Goal: Task Accomplishment & Management: Manage account settings

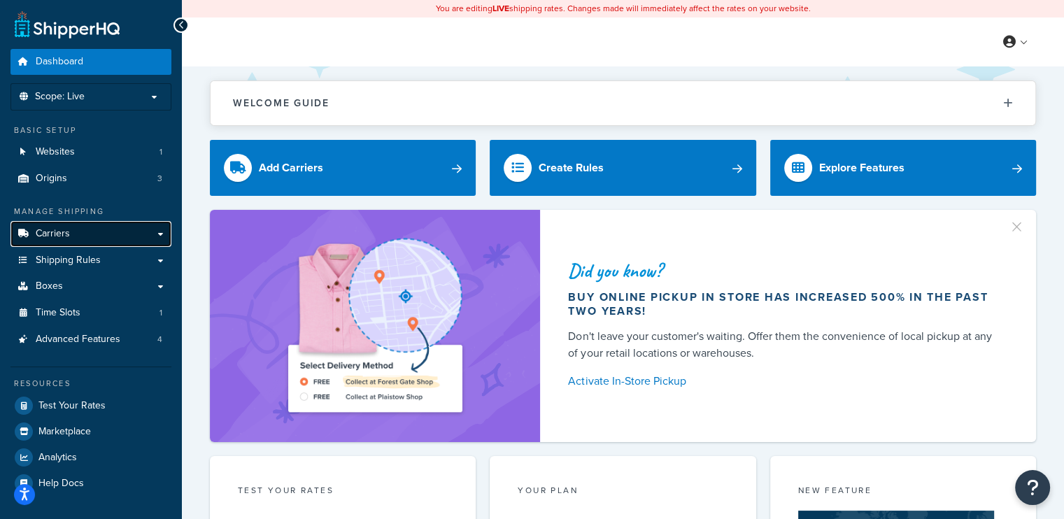
click at [71, 234] on link "Carriers" at bounding box center [90, 234] width 161 height 26
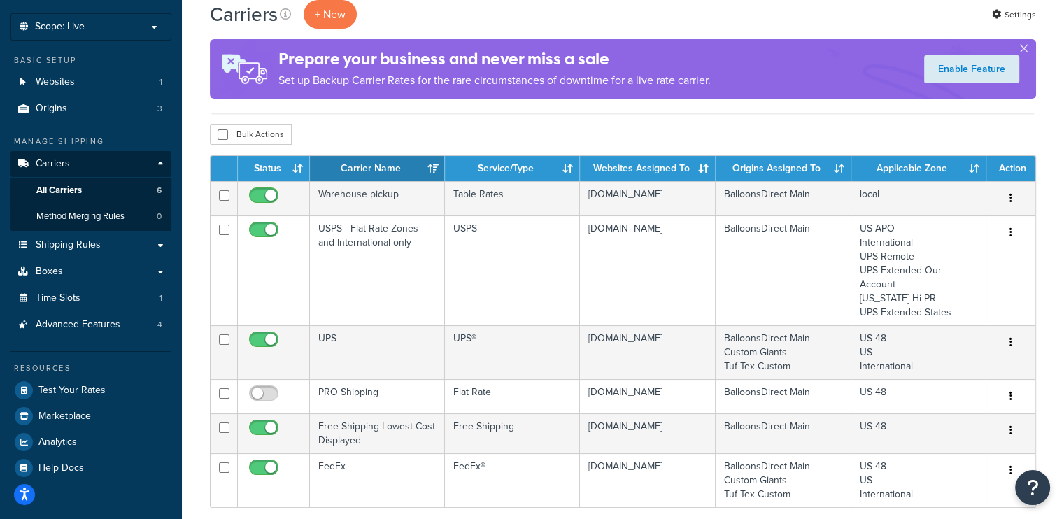
scroll to position [80, 0]
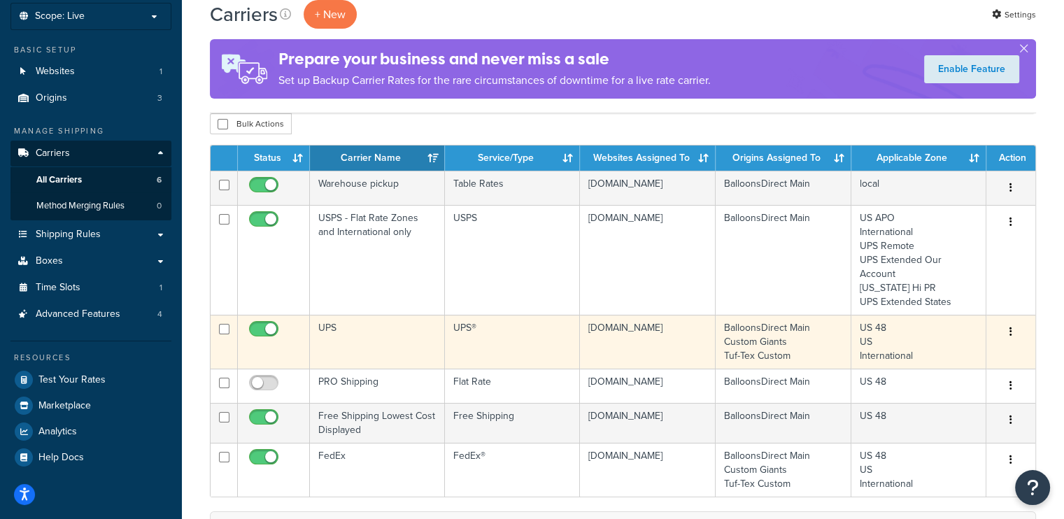
click at [1011, 329] on icon "button" at bounding box center [1010, 332] width 3 height 10
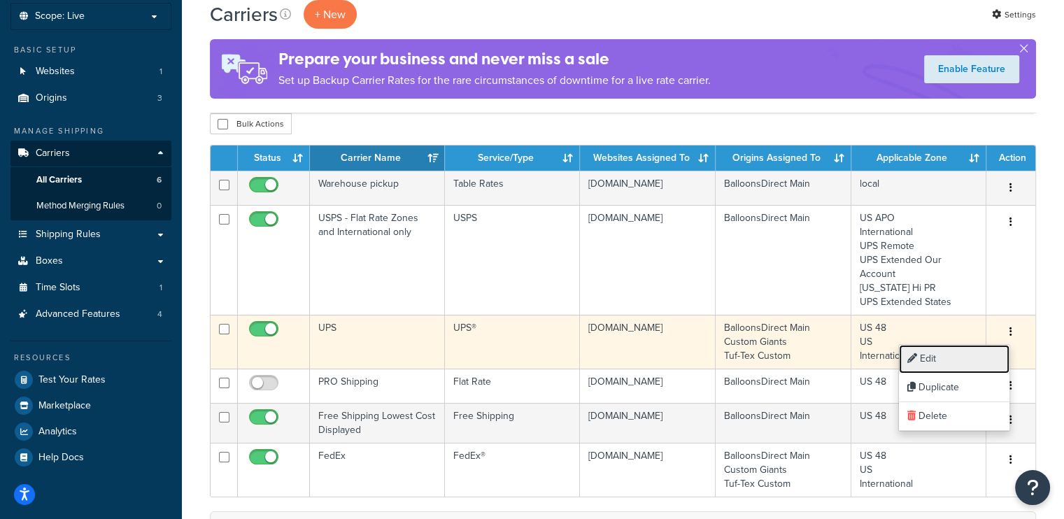
click at [928, 357] on link "Edit" at bounding box center [954, 359] width 111 height 29
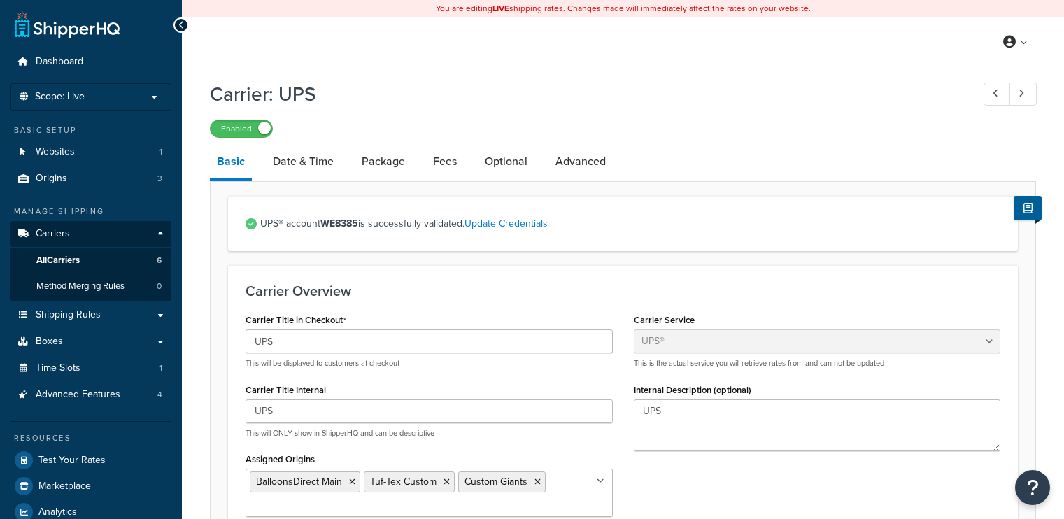
select select "ups"
select select "us"
select select "02"
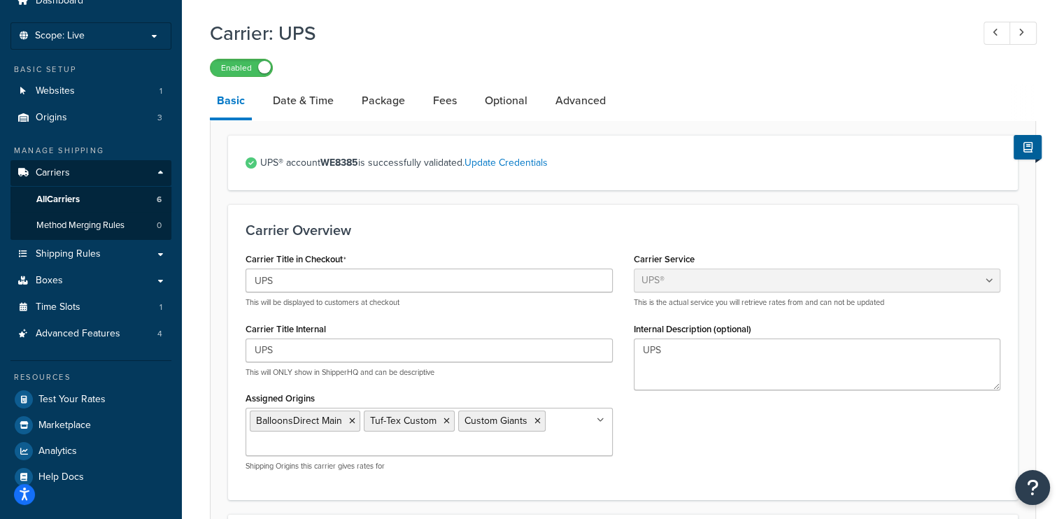
scroll to position [57, 0]
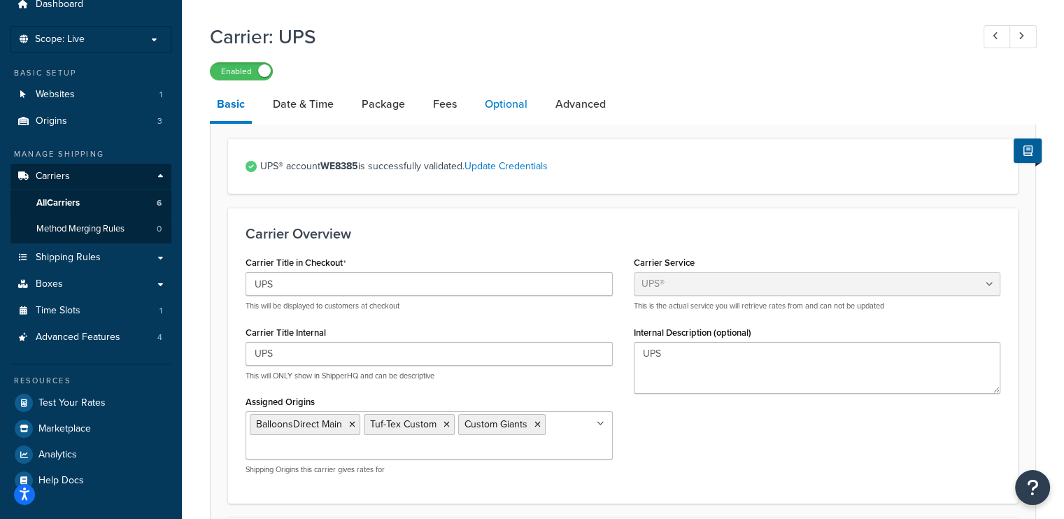
click at [498, 101] on link "Optional" at bounding box center [506, 104] width 57 height 34
select select "residential"
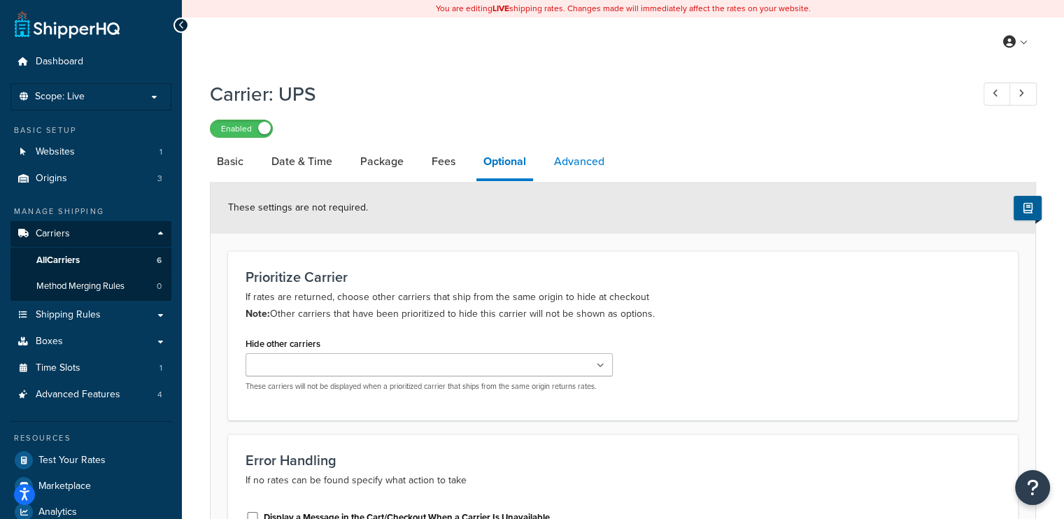
click at [589, 159] on link "Advanced" at bounding box center [579, 162] width 64 height 34
select select "false"
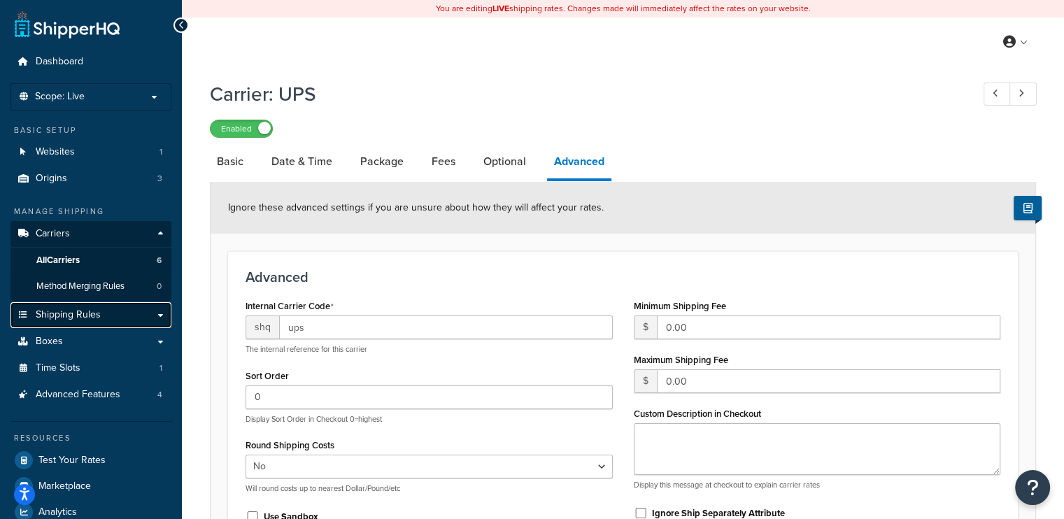
click at [76, 309] on span "Shipping Rules" at bounding box center [68, 315] width 65 height 12
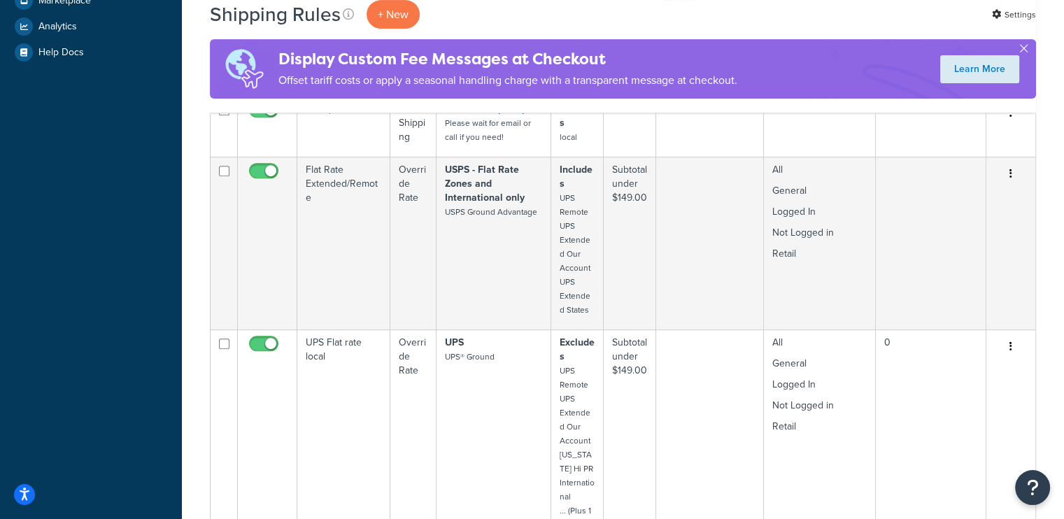
scroll to position [603, 0]
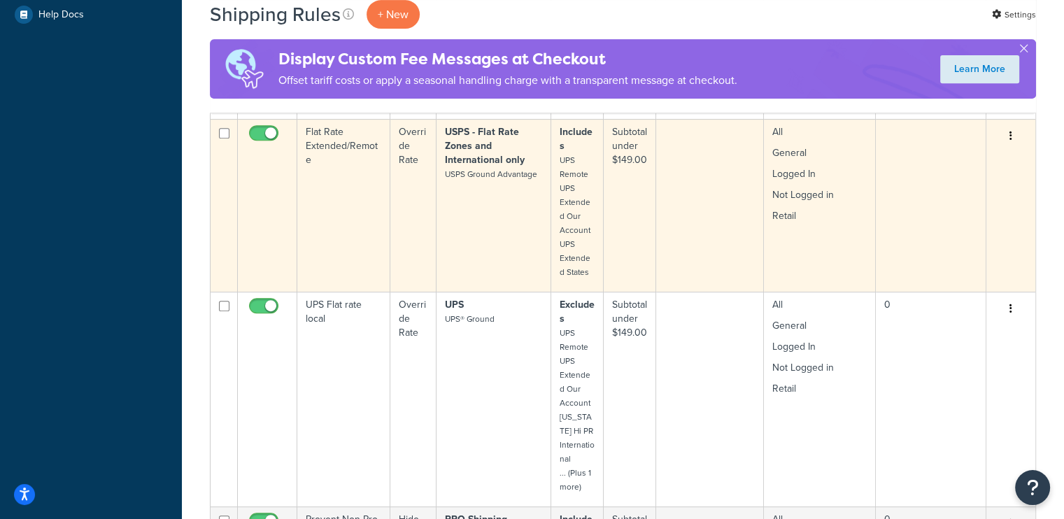
drag, startPoint x: 1010, startPoint y: 136, endPoint x: 1018, endPoint y: 129, distance: 10.4
click at [1018, 129] on button "button" at bounding box center [1011, 136] width 20 height 22
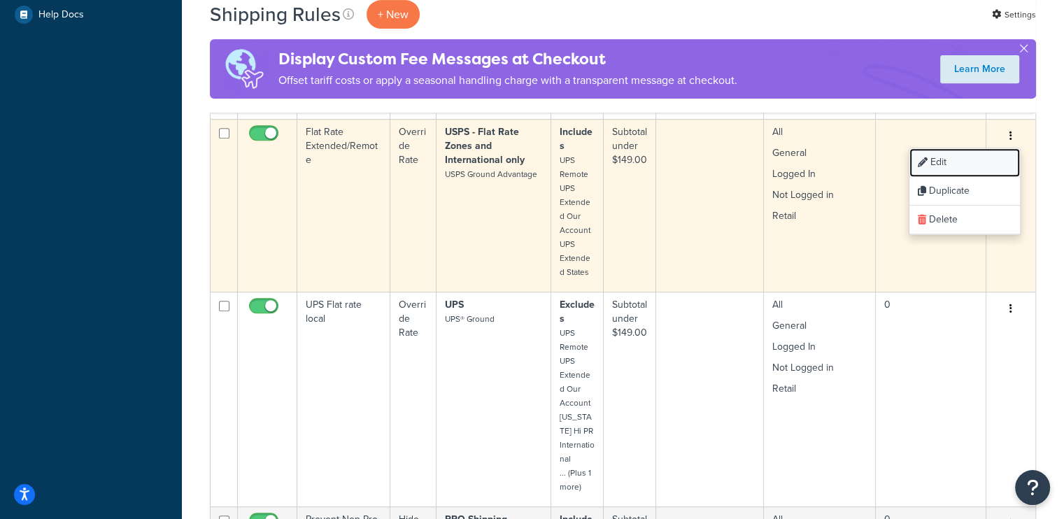
click at [955, 153] on link "Edit" at bounding box center [964, 162] width 111 height 29
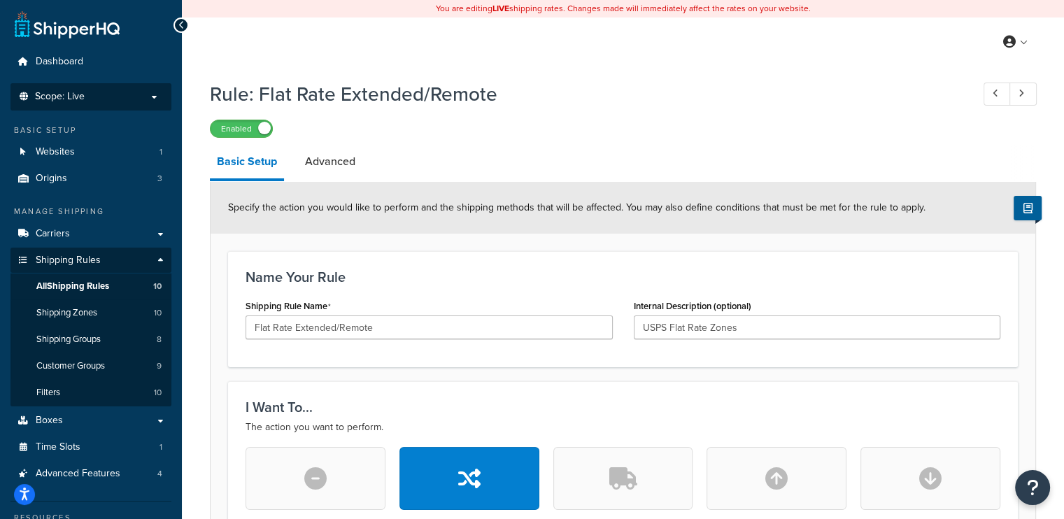
click at [120, 97] on p "Scope: Live" at bounding box center [91, 97] width 148 height 12
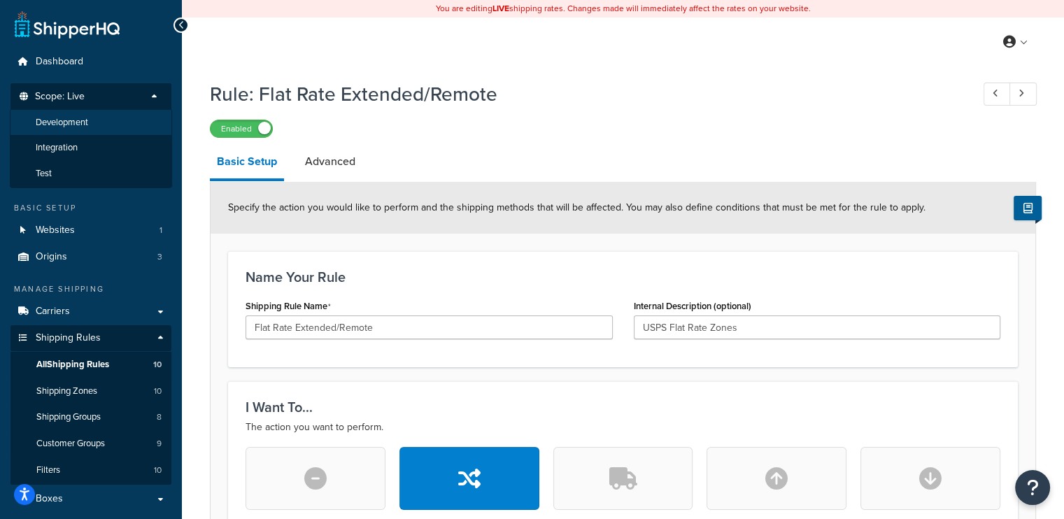
click at [77, 117] on span "Development" at bounding box center [62, 123] width 52 height 12
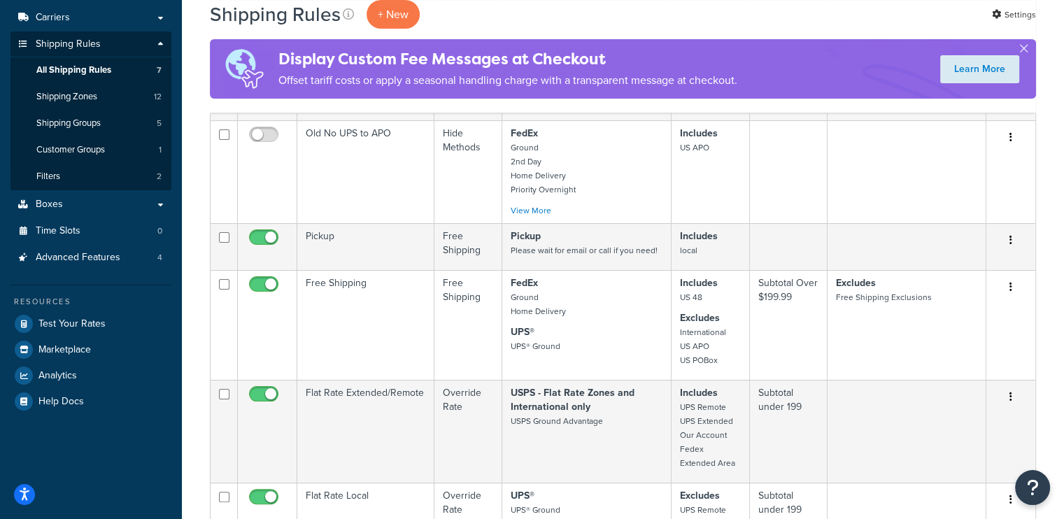
scroll to position [158, 0]
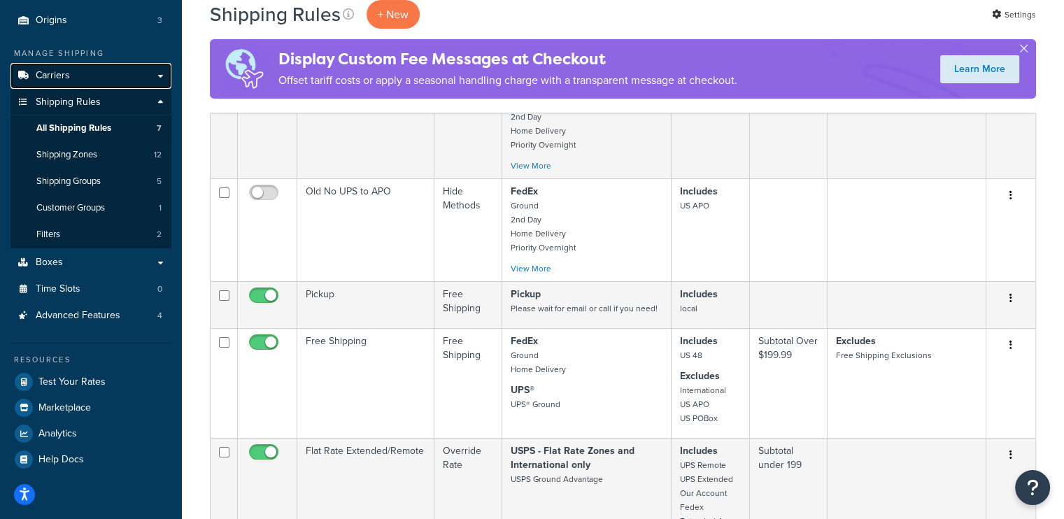
click at [78, 82] on link "Carriers" at bounding box center [90, 76] width 161 height 26
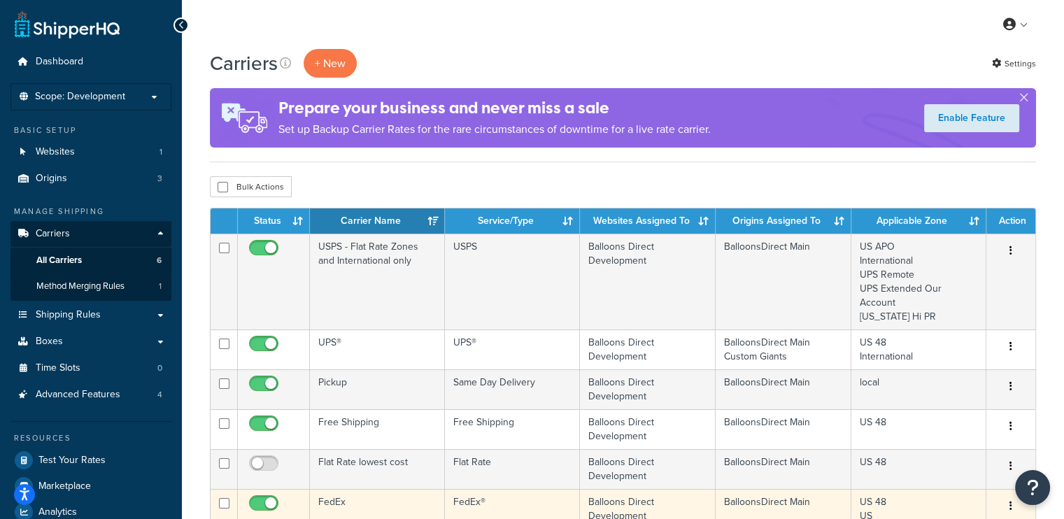
drag, startPoint x: 642, startPoint y: 460, endPoint x: 628, endPoint y: 489, distance: 31.9
click at [628, 489] on tbody "USPS - Flat Rate Zones and International only USPS Balloons Direct Development …" at bounding box center [623, 388] width 825 height 309
click at [655, 494] on td "Balloons Direct Development" at bounding box center [648, 516] width 136 height 54
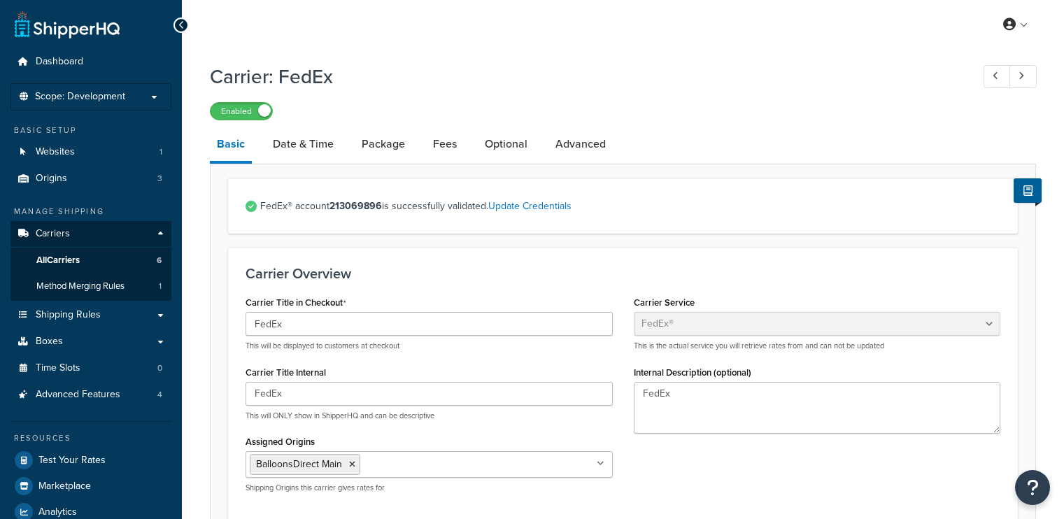
select select "fedEx"
select select "REGULAR_PICKUP"
select select "YOUR_PACKAGING"
click at [62, 231] on span "Carriers" at bounding box center [53, 234] width 34 height 12
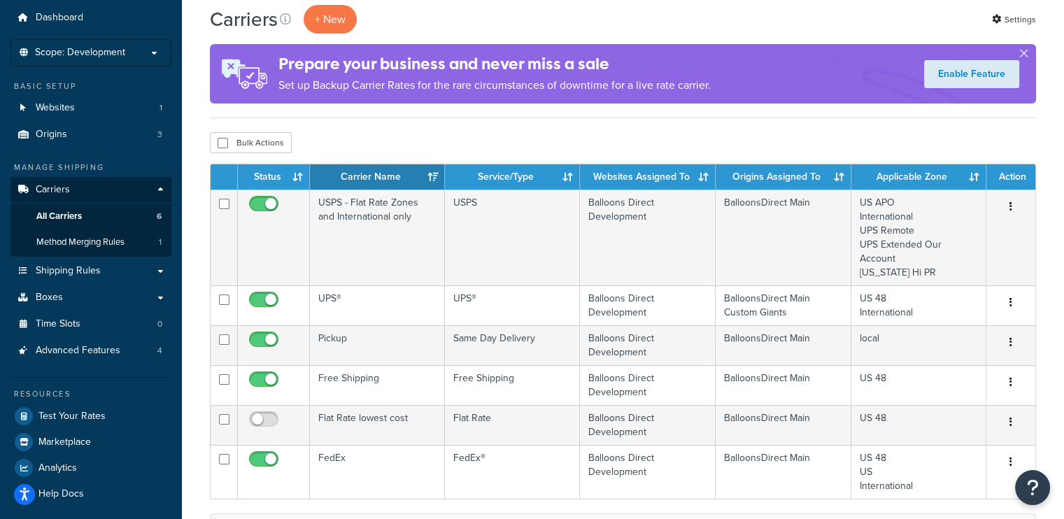
scroll to position [54, 0]
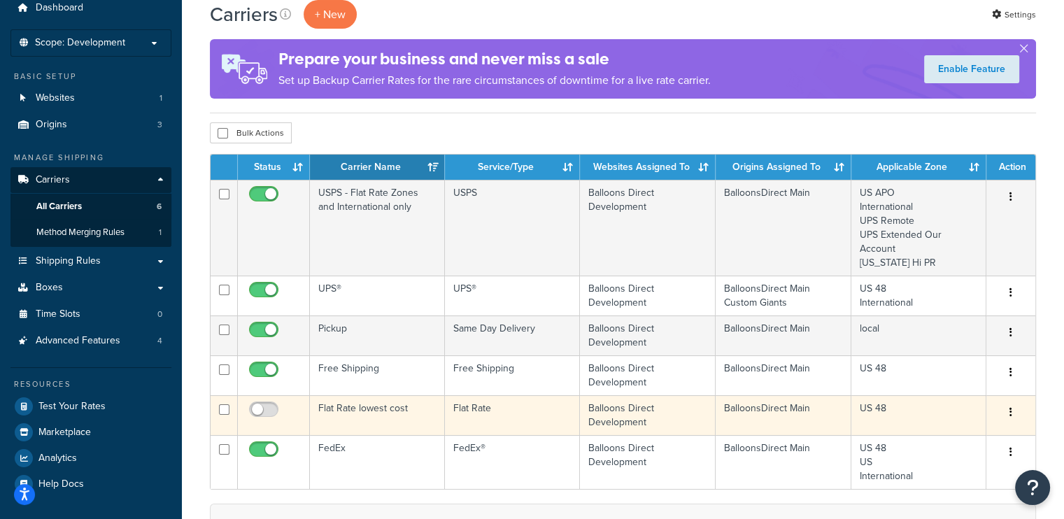
click at [1010, 408] on icon "button" at bounding box center [1010, 412] width 3 height 10
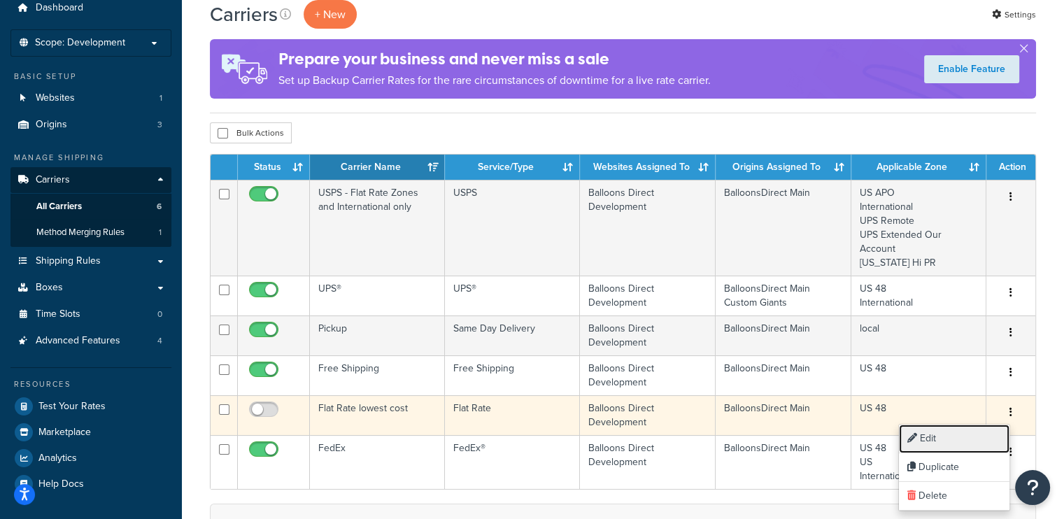
click at [928, 438] on link "Edit" at bounding box center [954, 439] width 111 height 29
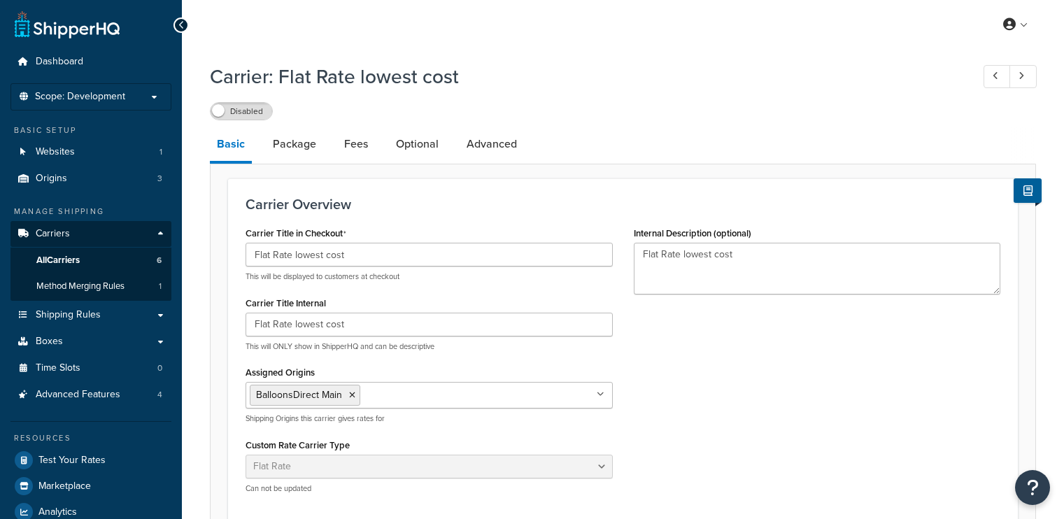
select select "flat"
click at [111, 92] on span "Scope: Development" at bounding box center [80, 97] width 90 height 12
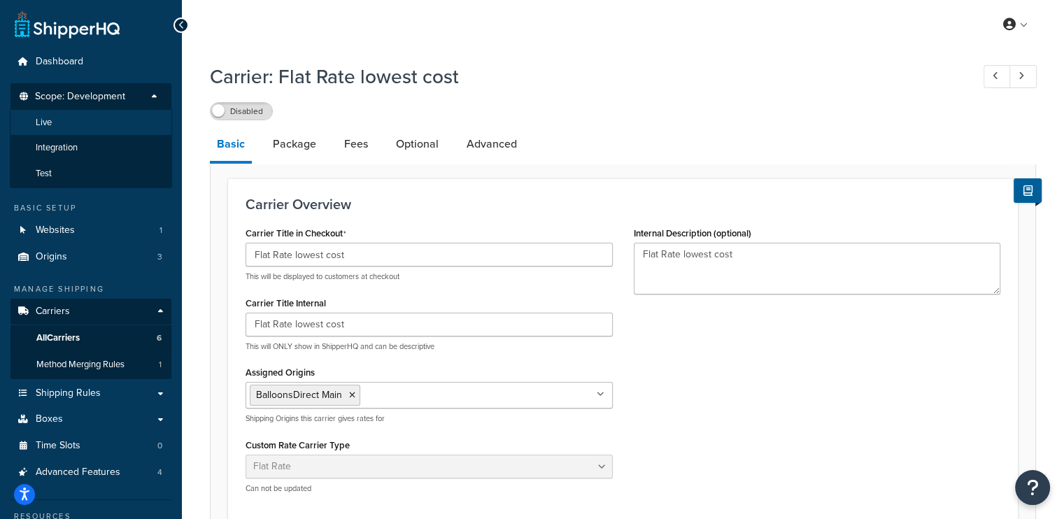
click at [66, 117] on li "Live" at bounding box center [91, 123] width 162 height 26
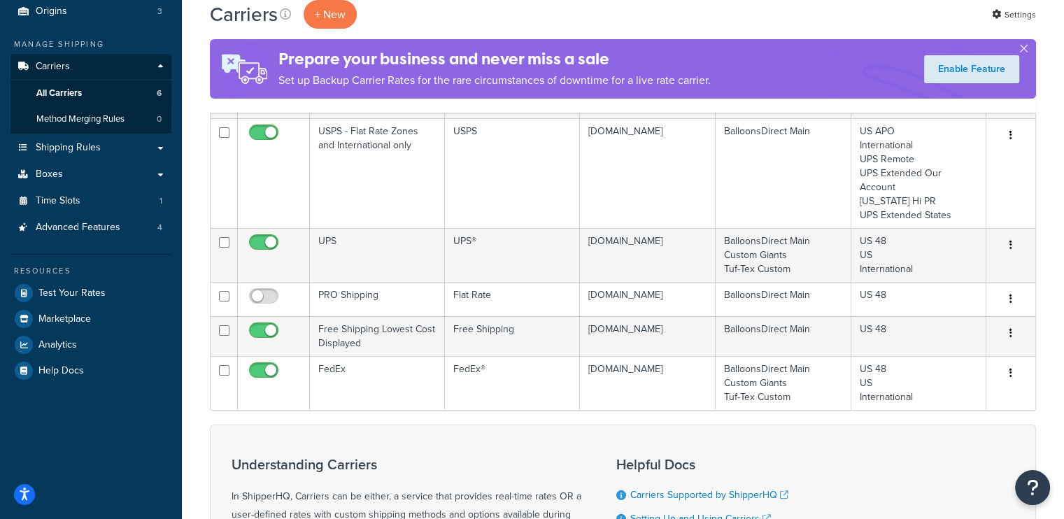
scroll to position [164, 0]
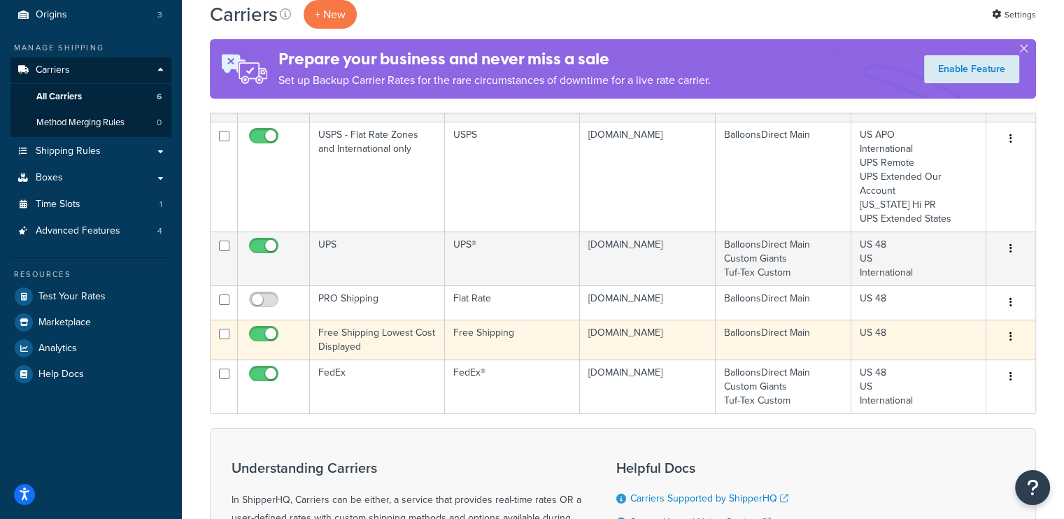
click at [1013, 332] on button "button" at bounding box center [1011, 337] width 20 height 22
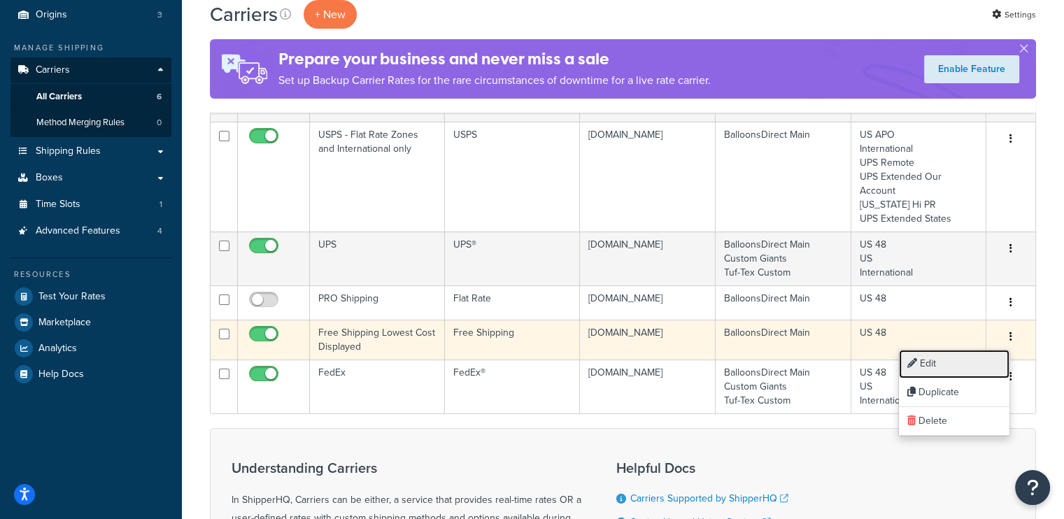
click at [940, 361] on link "Edit" at bounding box center [954, 364] width 111 height 29
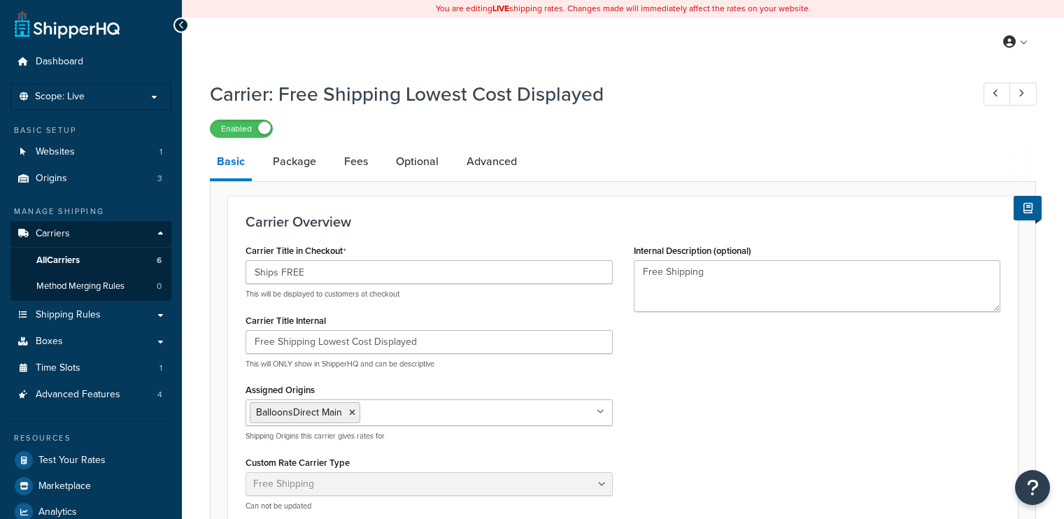
select select "free"
click at [1060, 151] on div "Carrier: Free Shipping Lowest Cost Displayed Enabled Basic Package Fees Optiona…" at bounding box center [623, 524] width 882 height 902
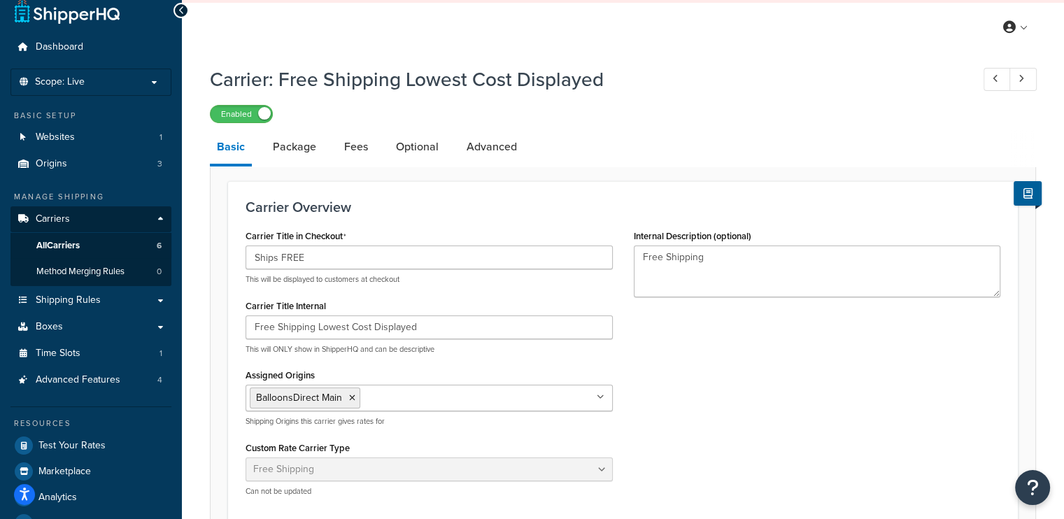
scroll to position [16, 0]
click at [495, 148] on link "Advanced" at bounding box center [491, 146] width 64 height 34
select select "false"
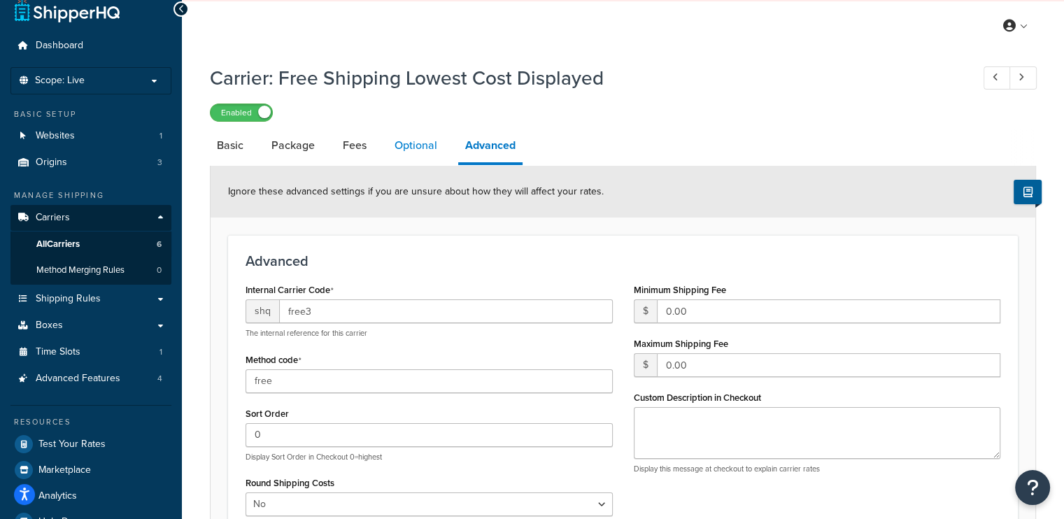
click at [426, 143] on link "Optional" at bounding box center [415, 146] width 57 height 34
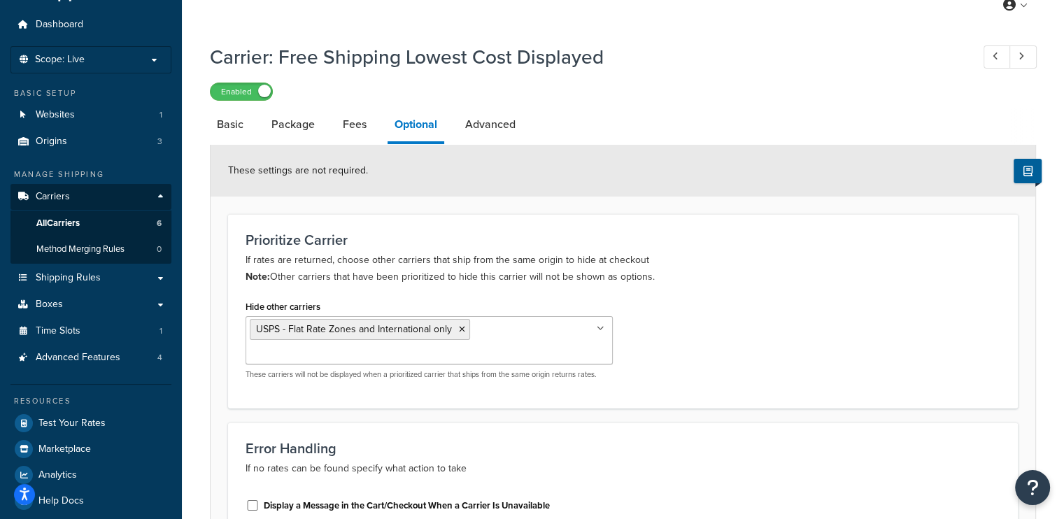
scroll to position [22, 0]
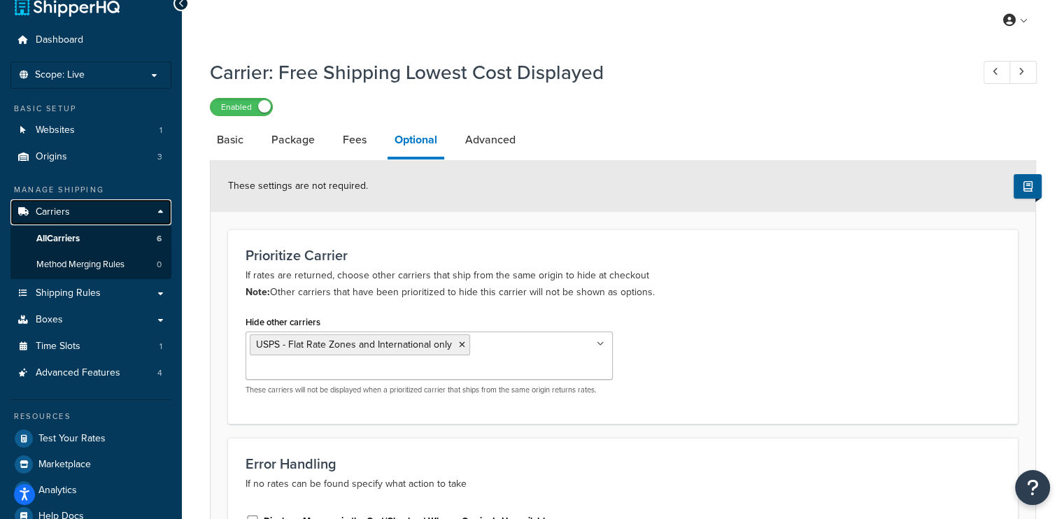
click at [66, 212] on span "Carriers" at bounding box center [53, 212] width 34 height 12
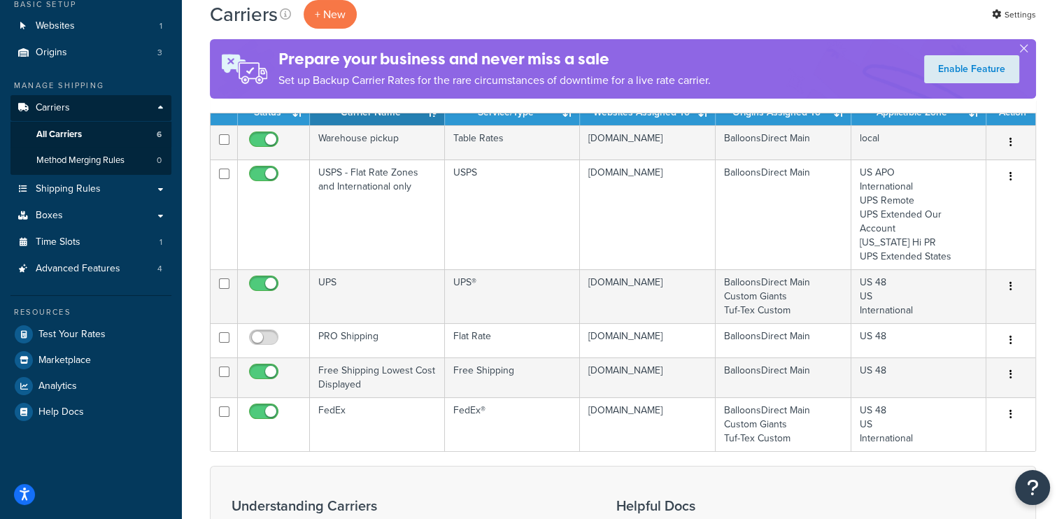
scroll to position [136, 0]
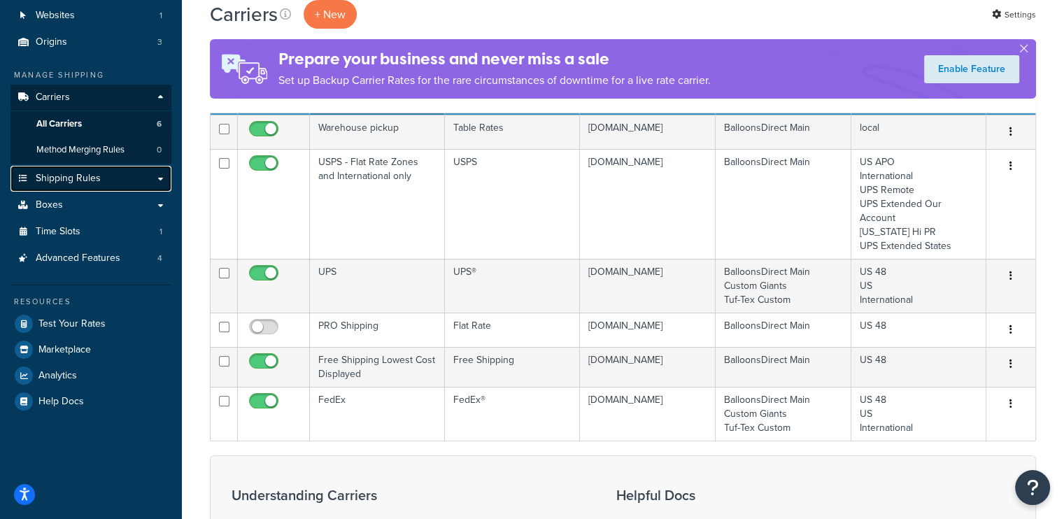
click at [101, 176] on link "Shipping Rules" at bounding box center [90, 179] width 161 height 26
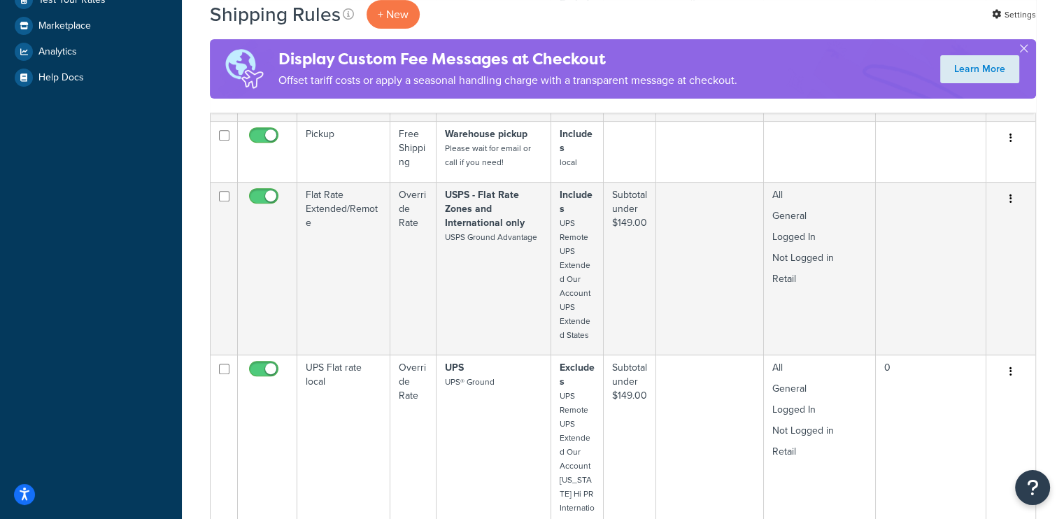
scroll to position [621, 0]
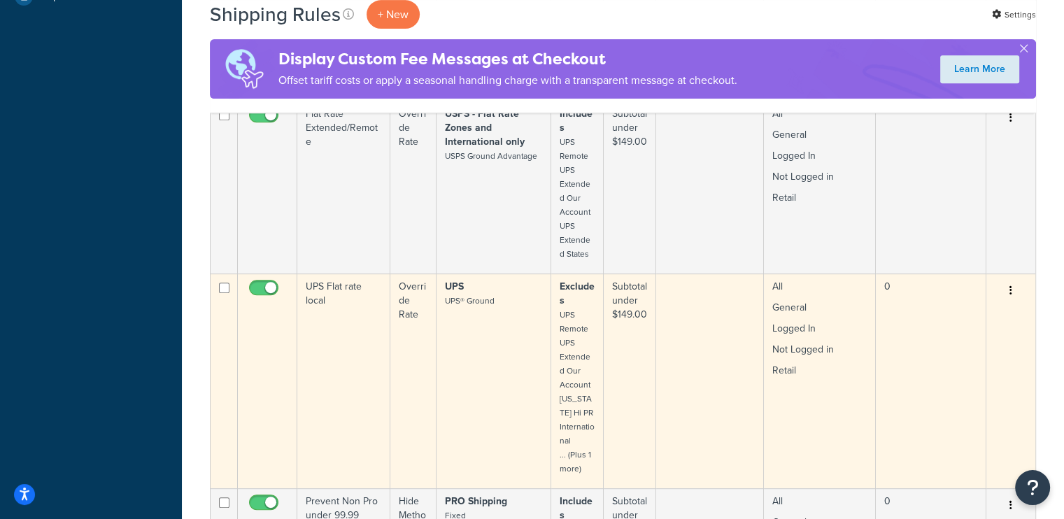
click at [581, 304] on p "Excludes UPS Remote UPS Extended Our Account Alaska Hi PR International ... (Pl…" at bounding box center [577, 378] width 35 height 196
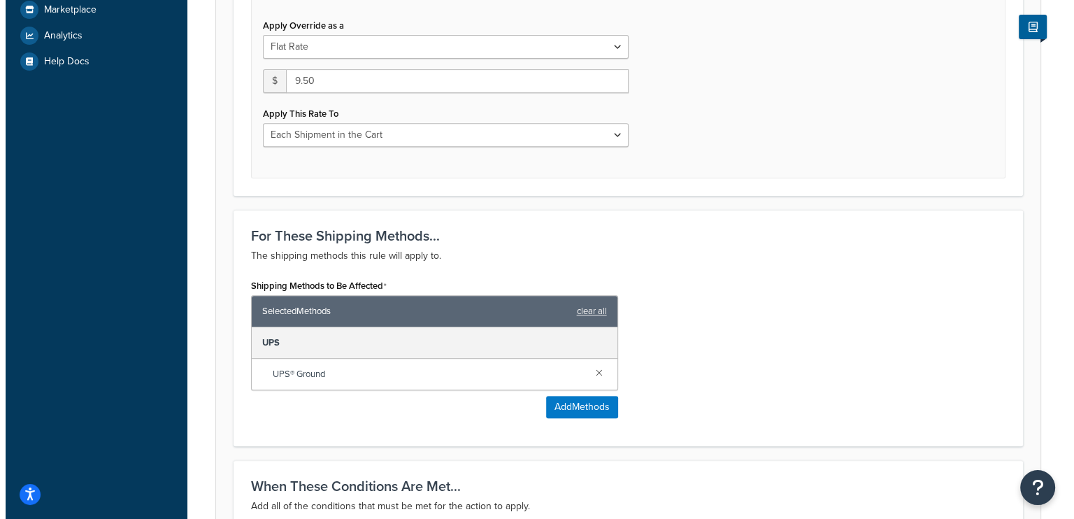
scroll to position [543, 0]
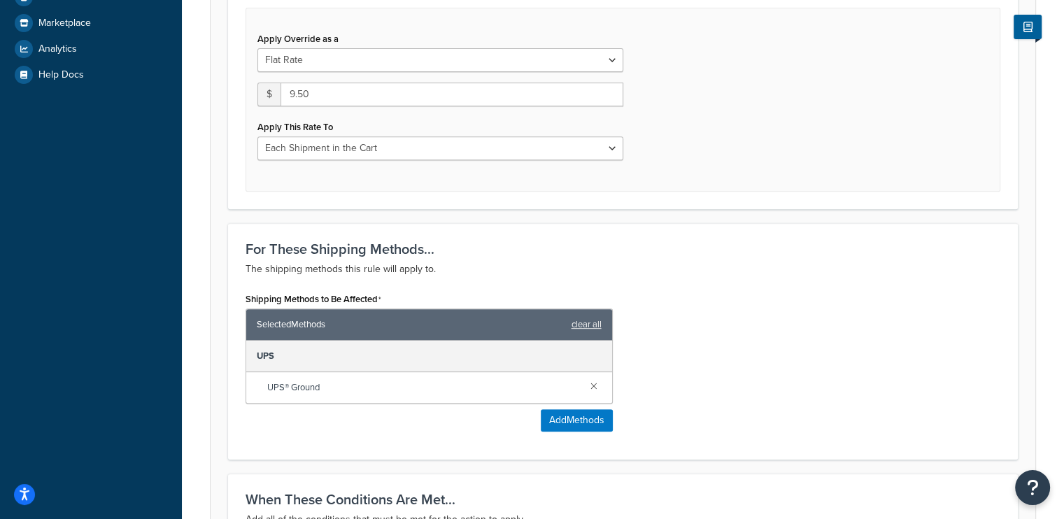
click at [660, 441] on div "For These Shipping Methods... The shipping methods this rule will apply to. Shi…" at bounding box center [623, 341] width 790 height 236
click at [581, 418] on button "Add Methods" at bounding box center [577, 420] width 72 height 22
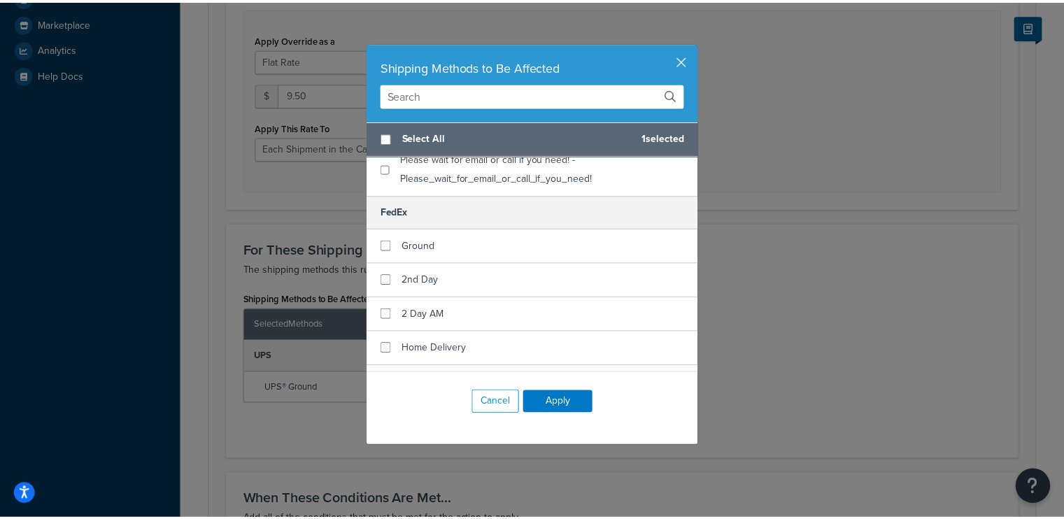
scroll to position [190, 0]
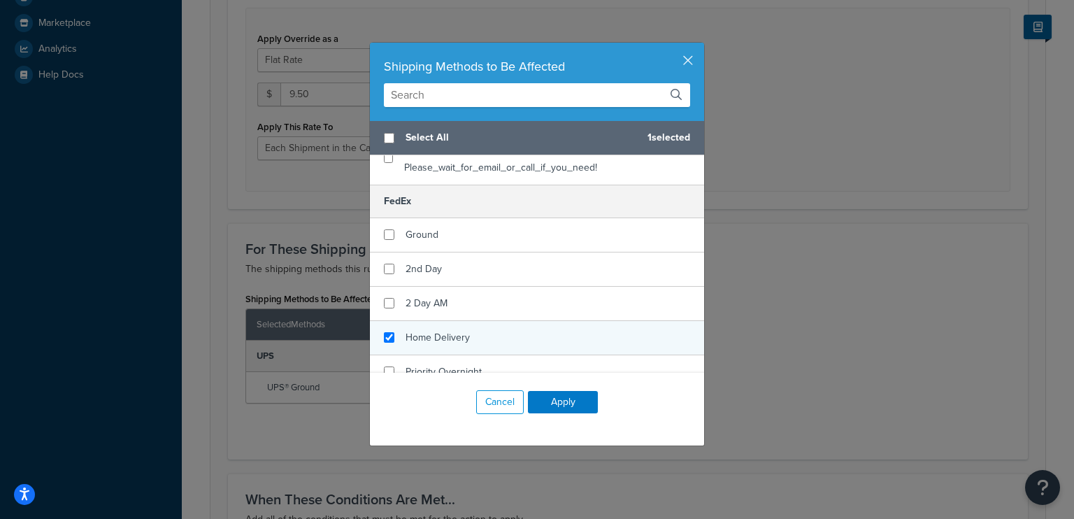
checkbox input "true"
click at [515, 334] on div "Home Delivery" at bounding box center [537, 338] width 334 height 34
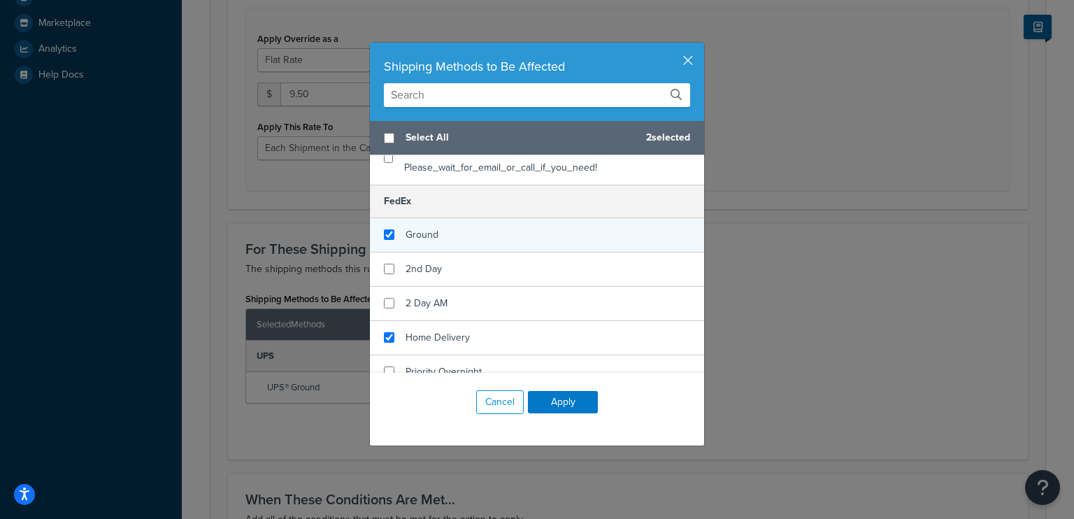
checkbox input "true"
click at [548, 231] on div "Ground" at bounding box center [537, 235] width 334 height 34
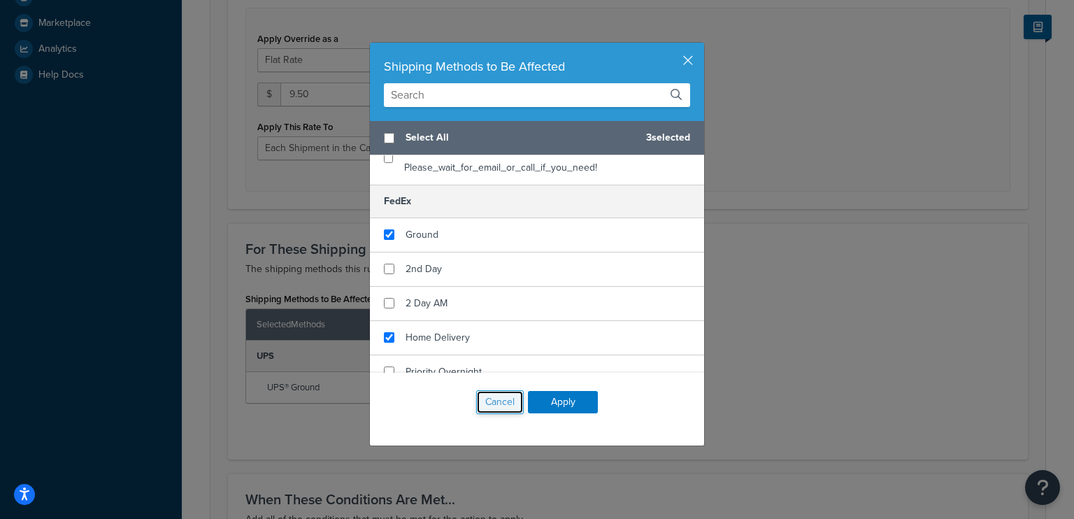
click at [492, 399] on button "Cancel" at bounding box center [500, 402] width 48 height 24
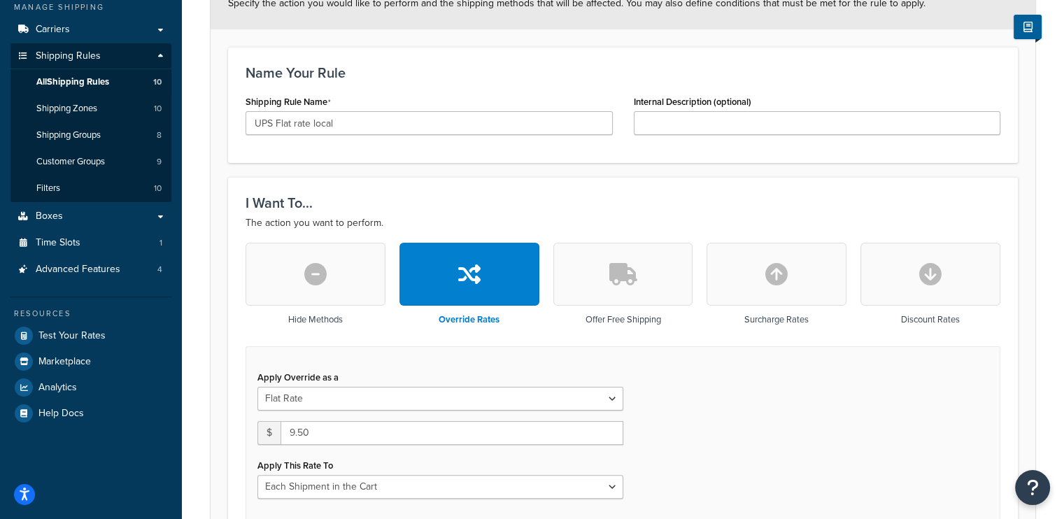
scroll to position [203, 0]
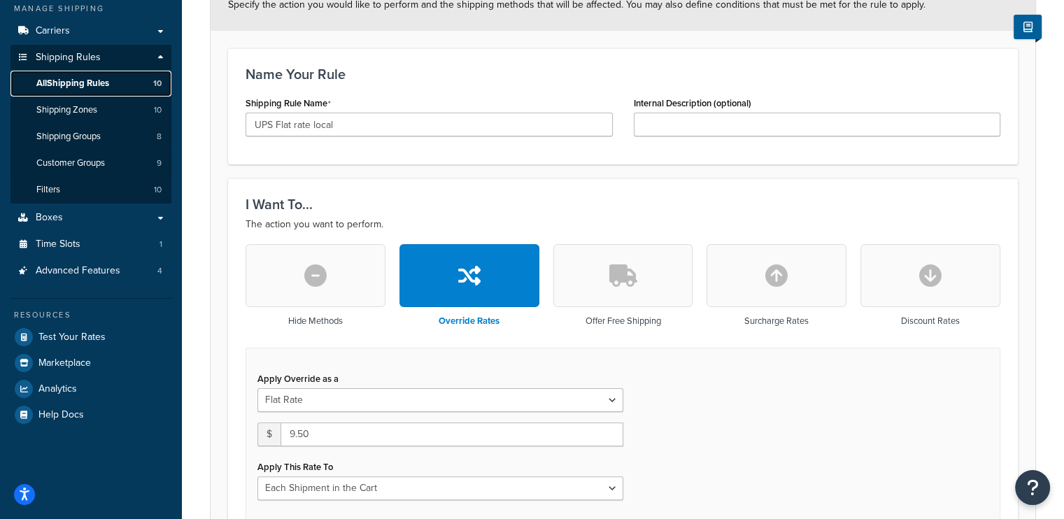
click at [90, 81] on span "All Shipping Rules" at bounding box center [72, 84] width 73 height 12
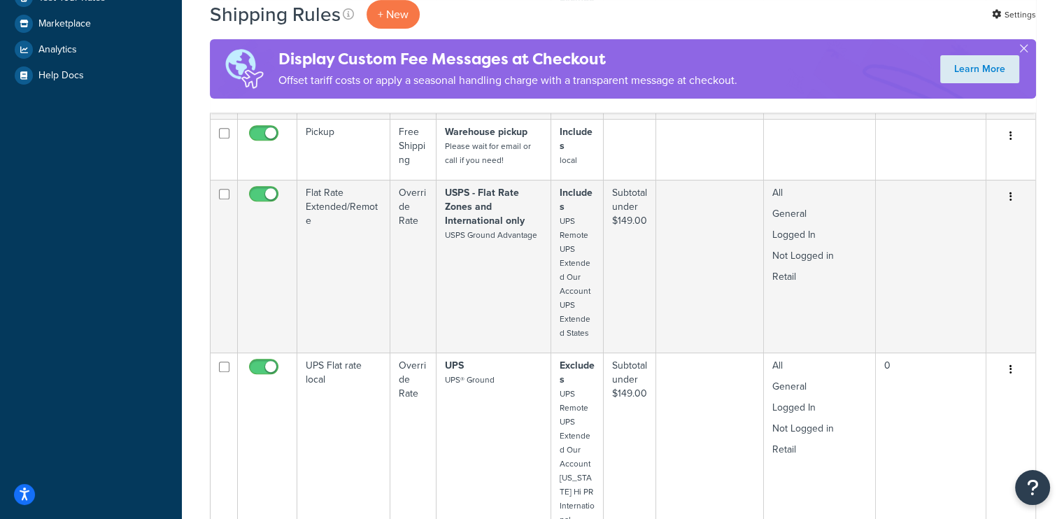
scroll to position [544, 0]
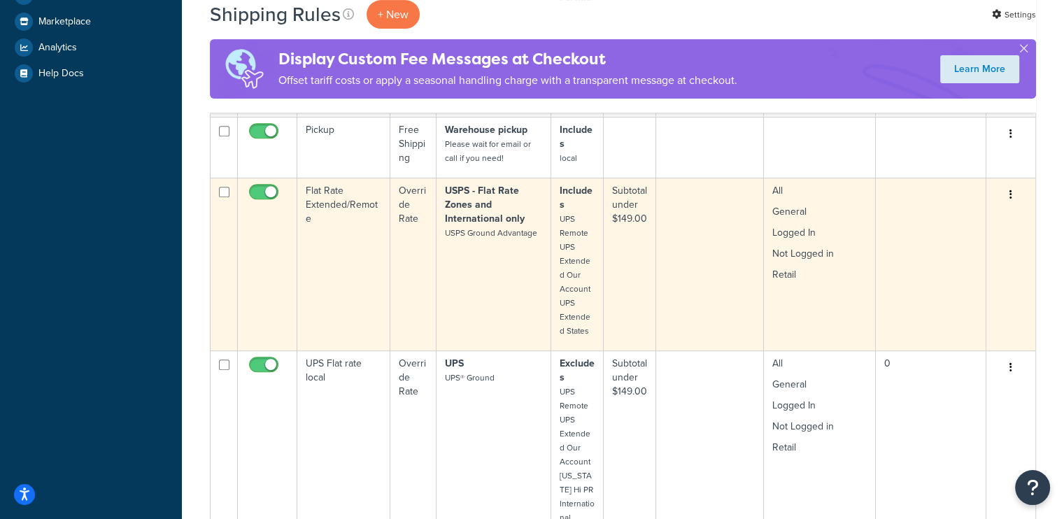
click at [1012, 190] on button "button" at bounding box center [1011, 195] width 20 height 22
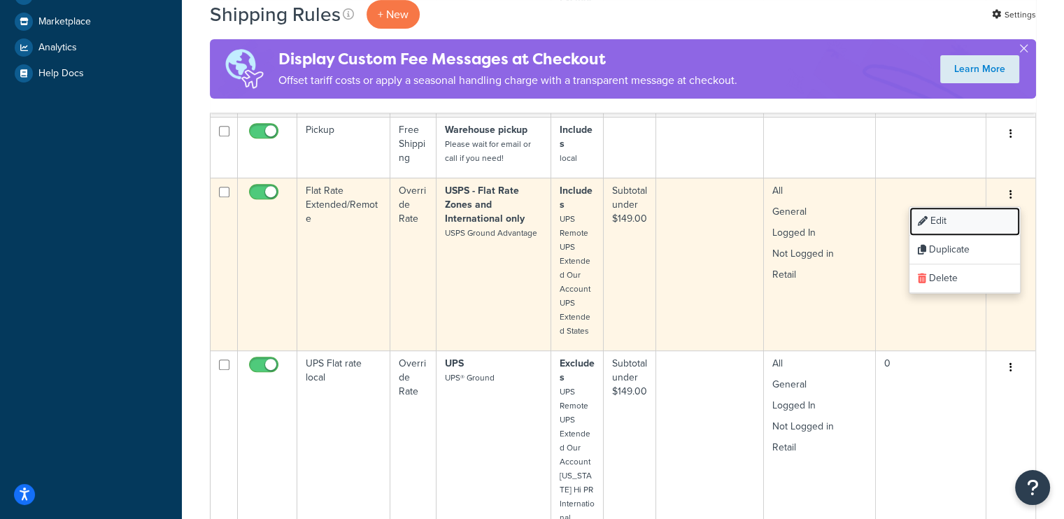
click at [939, 218] on link "Edit" at bounding box center [964, 221] width 111 height 29
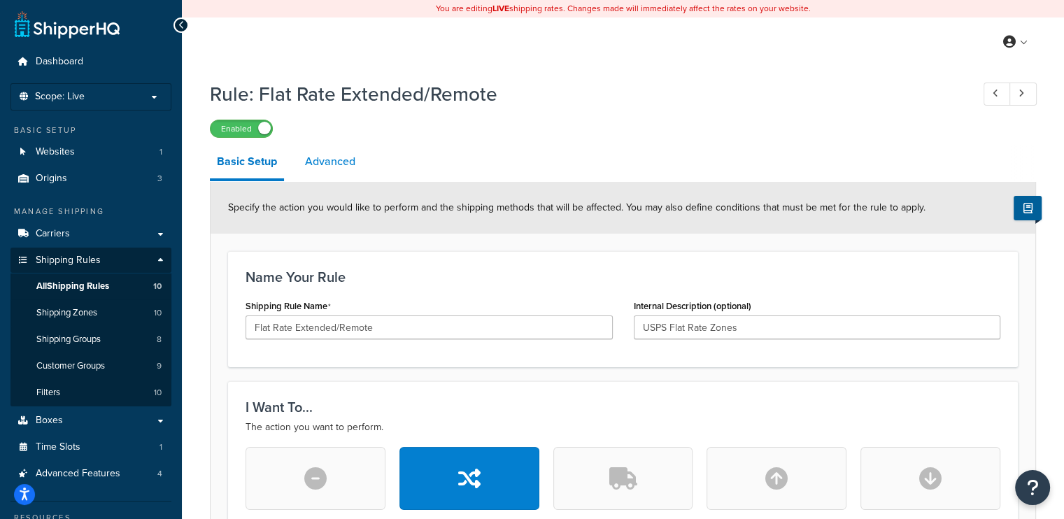
click at [314, 156] on link "Advanced" at bounding box center [330, 162] width 64 height 34
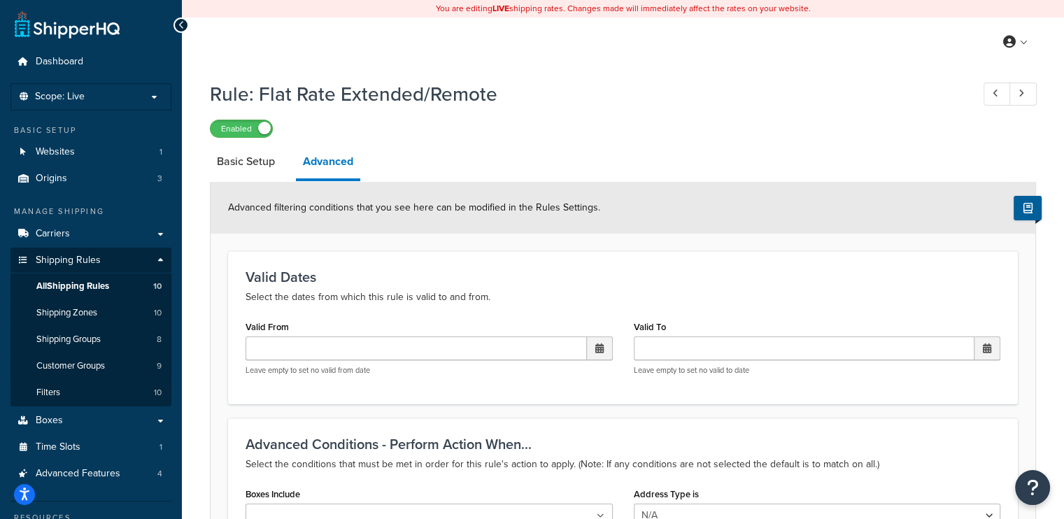
click at [236, 162] on link "Basic Setup" at bounding box center [246, 162] width 72 height 34
